Goal: Task Accomplishment & Management: Complete application form

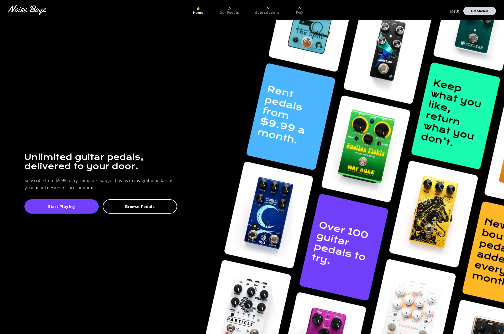
click at [474, 11] on p "Get Started" at bounding box center [480, 10] width 17 height 3
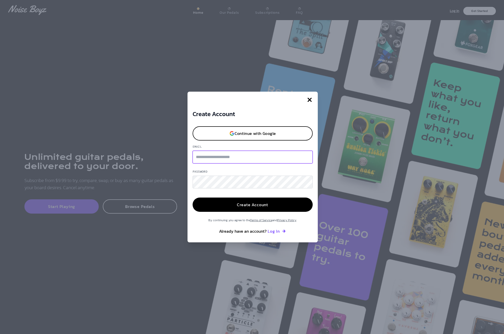
click at [222, 157] on input "Email" at bounding box center [253, 157] width 120 height 13
type input "**********"
click at [193, 198] on button "Create Account" at bounding box center [253, 205] width 120 height 14
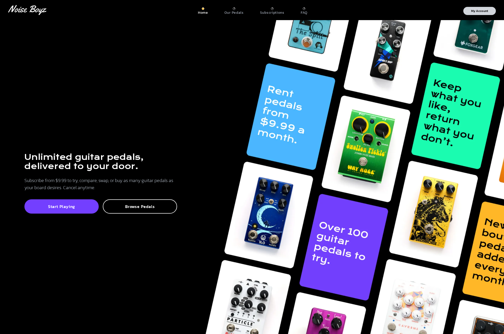
click at [473, 12] on p "My Account" at bounding box center [480, 10] width 17 height 3
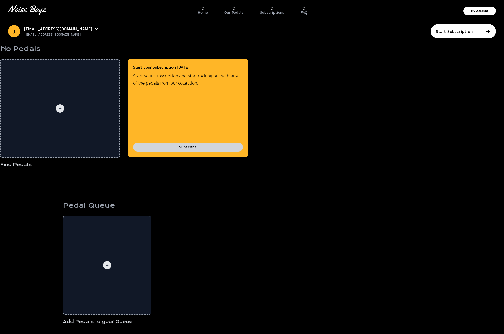
click at [182, 149] on button "Subscribe" at bounding box center [188, 147] width 110 height 9
click at [240, 10] on p "Our Pedals" at bounding box center [234, 12] width 19 height 5
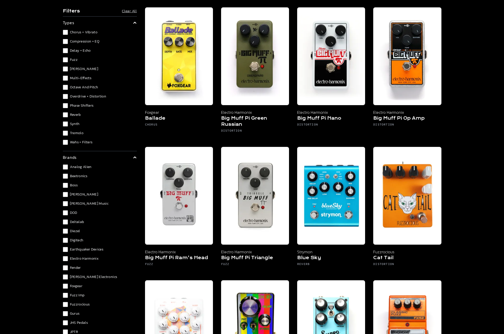
scroll to position [229, 0]
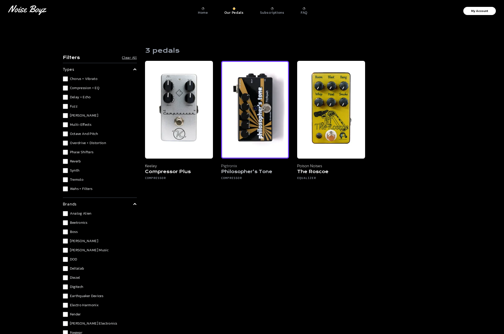
click at [248, 151] on img at bounding box center [255, 110] width 68 height 98
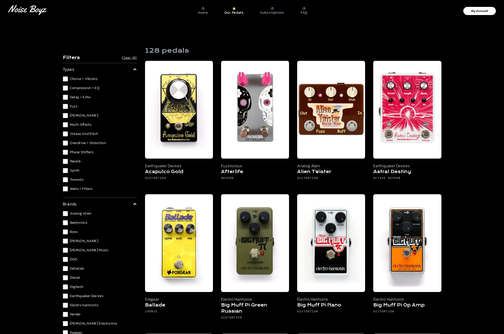
click at [64, 164] on div "Chorus + Vibrato Compression + EQ Delay + Echo Fuzz [PERSON_NAME] Multi-Effects…" at bounding box center [100, 133] width 74 height 115
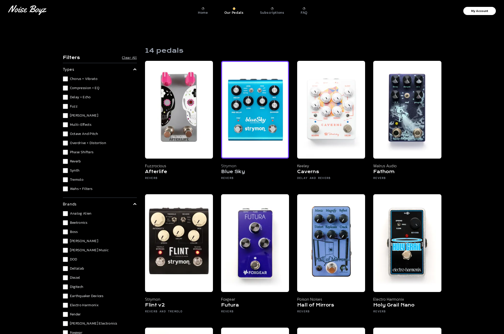
click at [262, 131] on img at bounding box center [255, 110] width 68 height 98
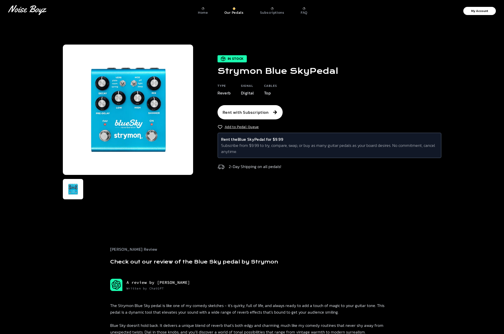
drag, startPoint x: 342, startPoint y: 72, endPoint x: 215, endPoint y: 73, distance: 127.1
click at [215, 73] on div "In Stock Strymon Blue Sky Pedal Type Reverb Signal Digital Cables Top Rent with…" at bounding box center [317, 113] width 249 height 117
copy h1 "Strymon Blue Sky Pedal"
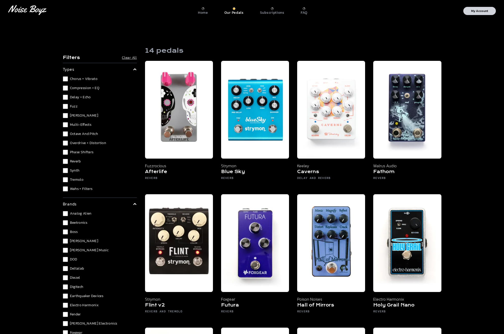
click at [485, 12] on p "My Account" at bounding box center [480, 10] width 17 height 3
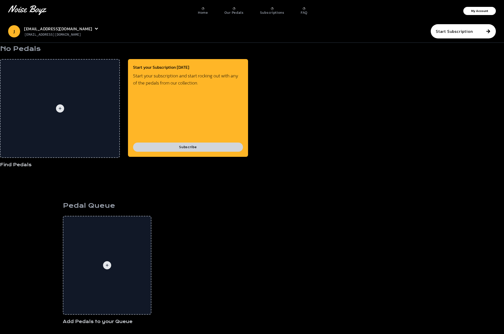
click at [207, 151] on button "Subscribe" at bounding box center [188, 147] width 110 height 9
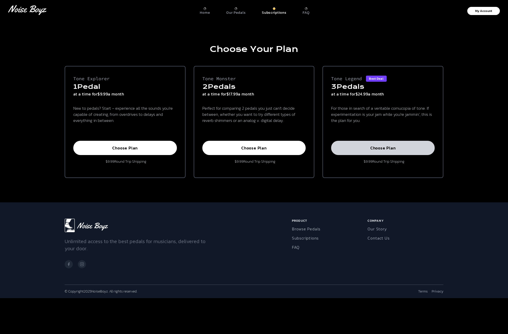
click at [391, 150] on p "Choose Plan" at bounding box center [383, 147] width 92 height 5
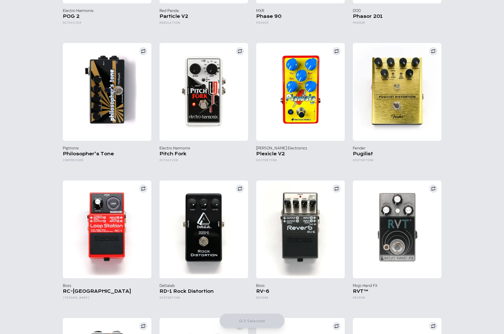
scroll to position [2647, 0]
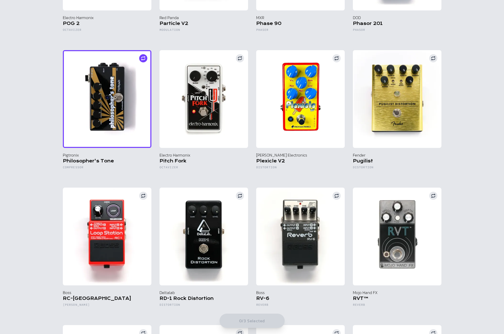
click at [124, 88] on img at bounding box center [107, 99] width 89 height 98
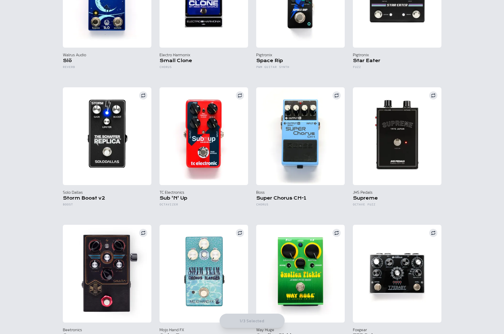
scroll to position [3374, 0]
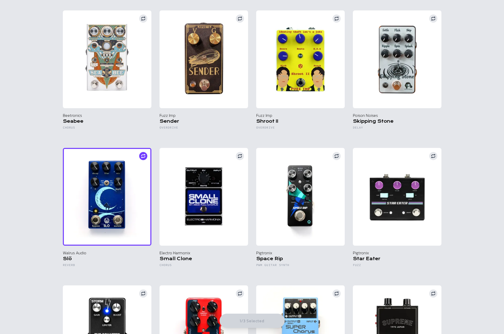
click at [114, 187] on img at bounding box center [107, 197] width 89 height 98
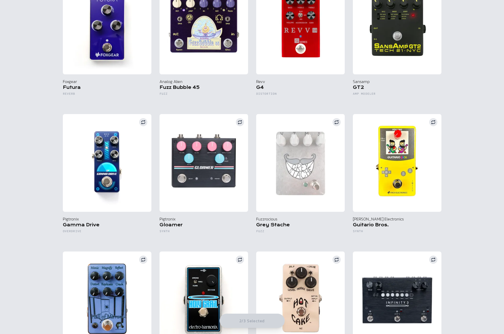
scroll to position [1473, 0]
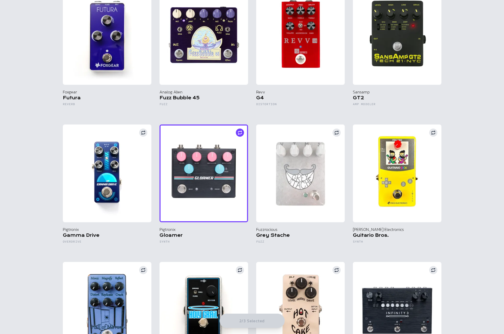
click at [205, 185] on img at bounding box center [204, 174] width 89 height 98
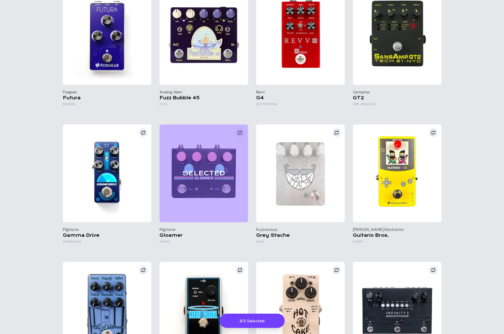
click at [250, 319] on button "3/3 Selected" at bounding box center [252, 321] width 65 height 14
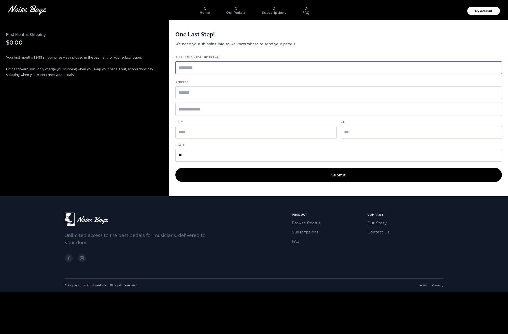
click at [192, 72] on input "Full Name (for shipping)" at bounding box center [338, 67] width 327 height 13
type input "**********"
type input "******"
type input "*****"
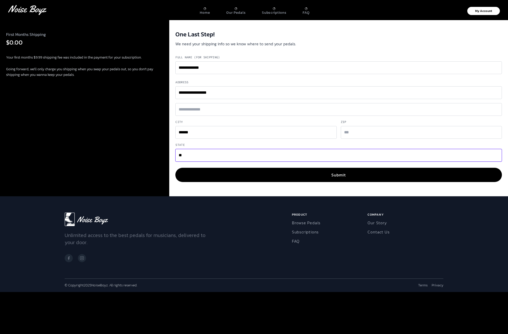
select select "**"
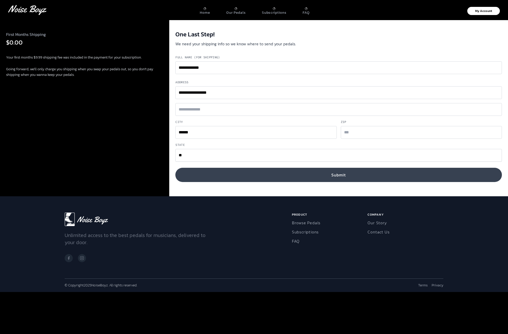
click at [264, 171] on button "Submit" at bounding box center [338, 175] width 327 height 14
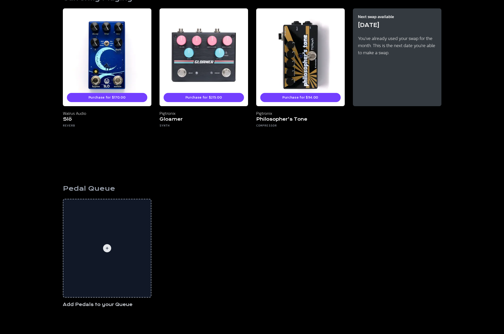
scroll to position [45, 0]
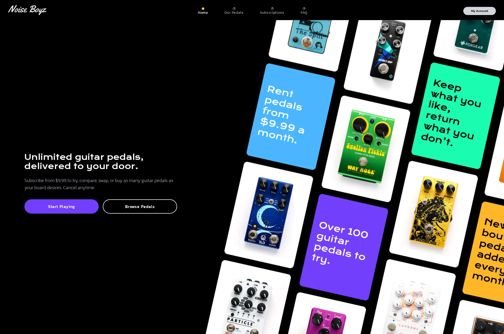
click at [474, 11] on p "My Account" at bounding box center [480, 10] width 17 height 3
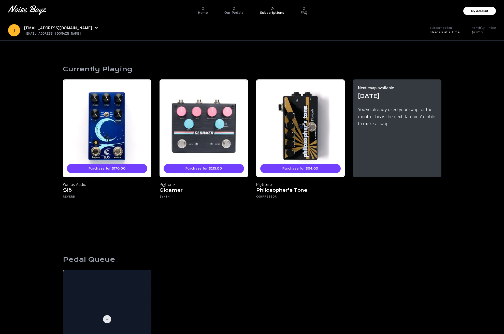
click at [274, 12] on p "Subscriptions" at bounding box center [272, 12] width 24 height 5
